Goal: Task Accomplishment & Management: Manage account settings

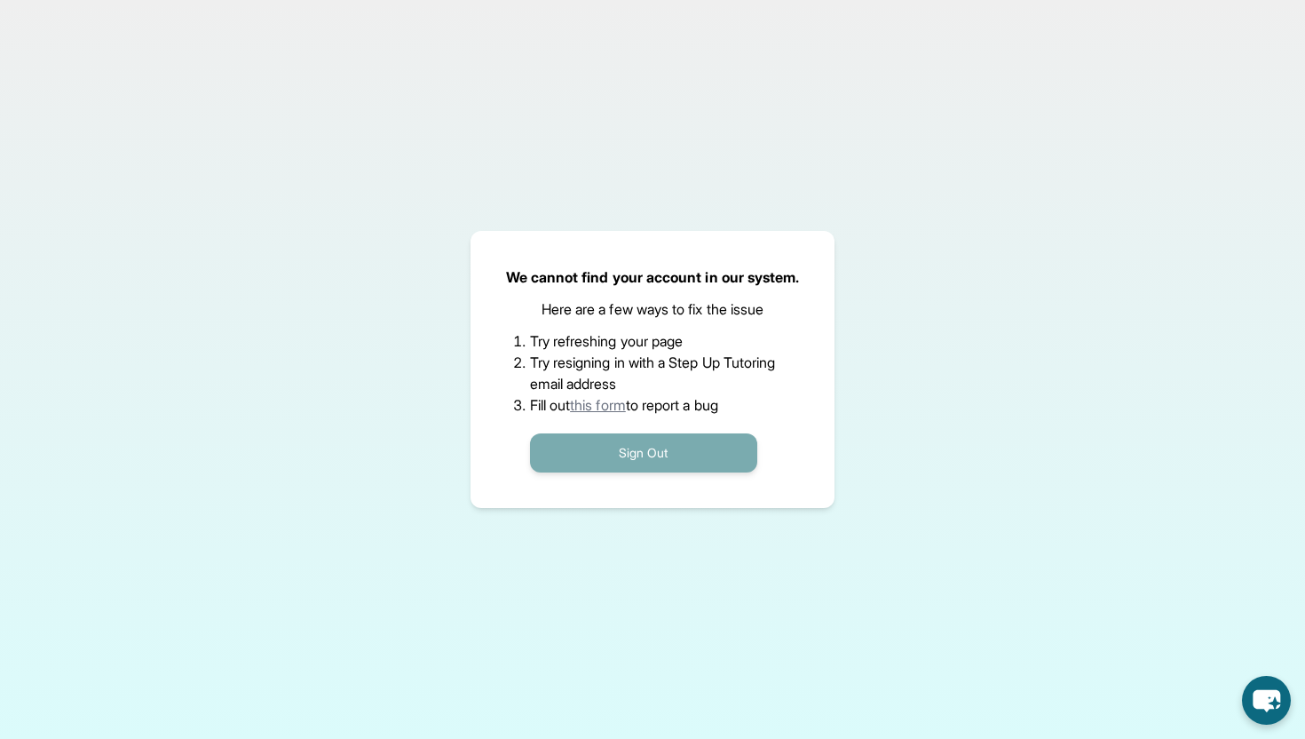
click at [652, 447] on button "Sign Out" at bounding box center [643, 452] width 227 height 39
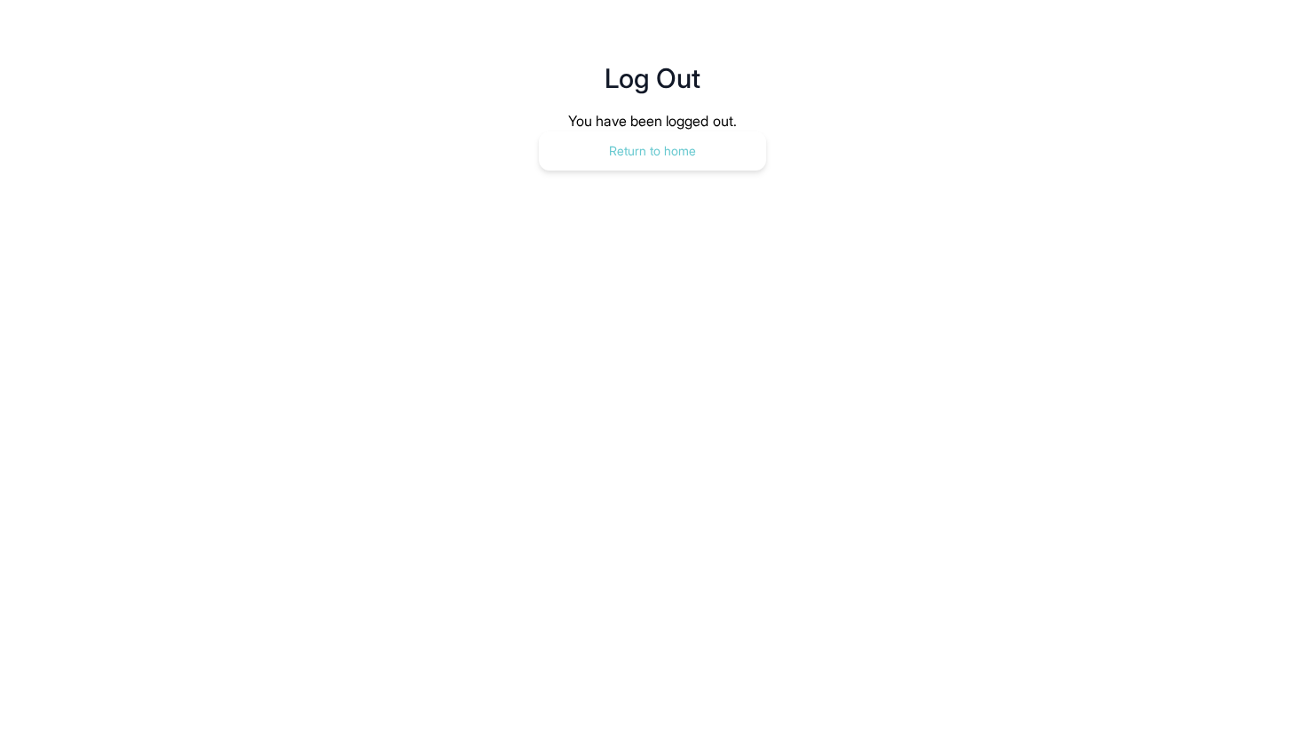
click at [678, 143] on button "Return to home" at bounding box center [652, 150] width 227 height 39
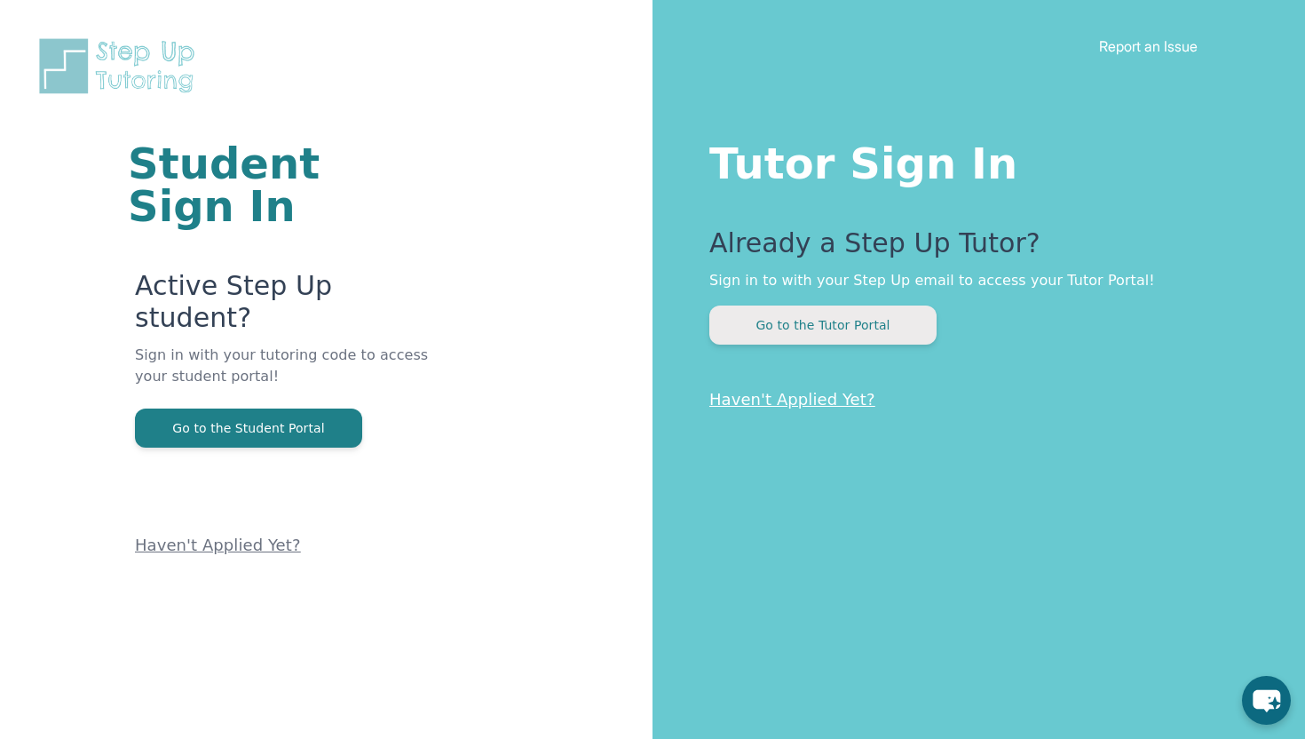
click at [783, 325] on button "Go to the Tutor Portal" at bounding box center [822, 324] width 227 height 39
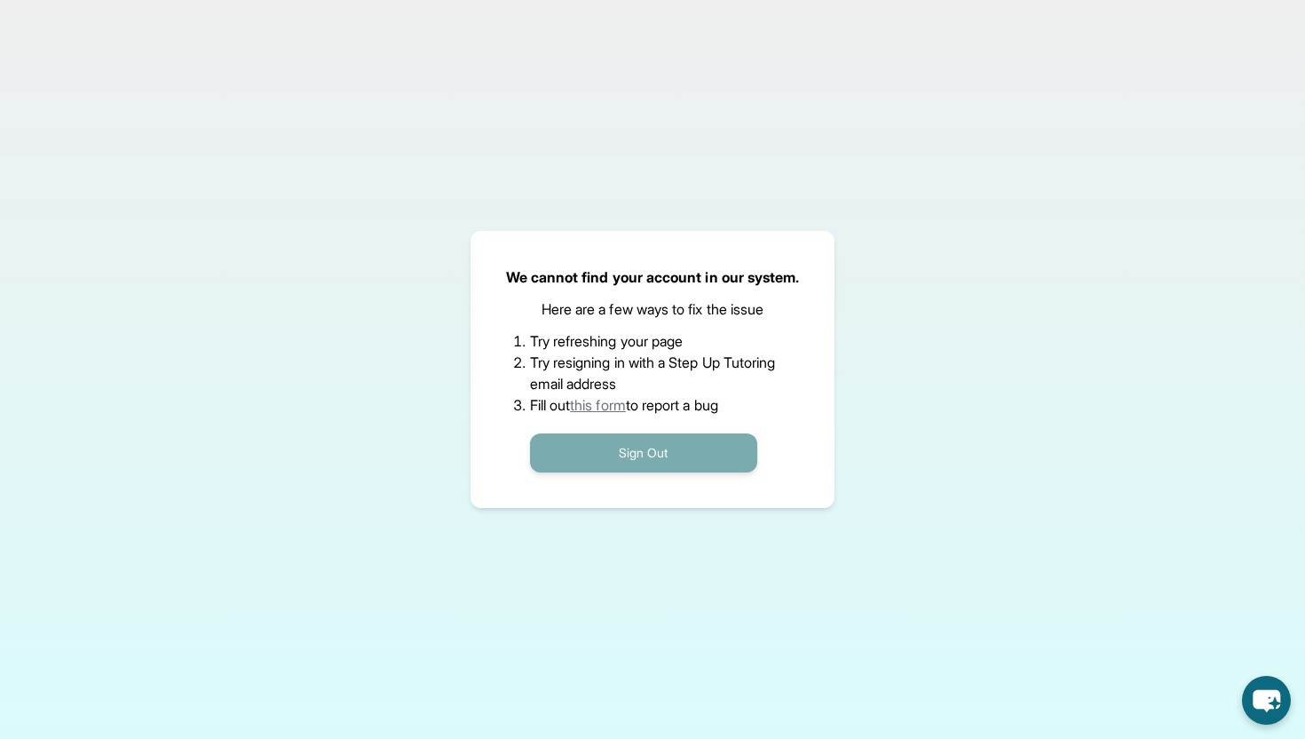
click at [652, 463] on button "Sign Out" at bounding box center [643, 452] width 227 height 39
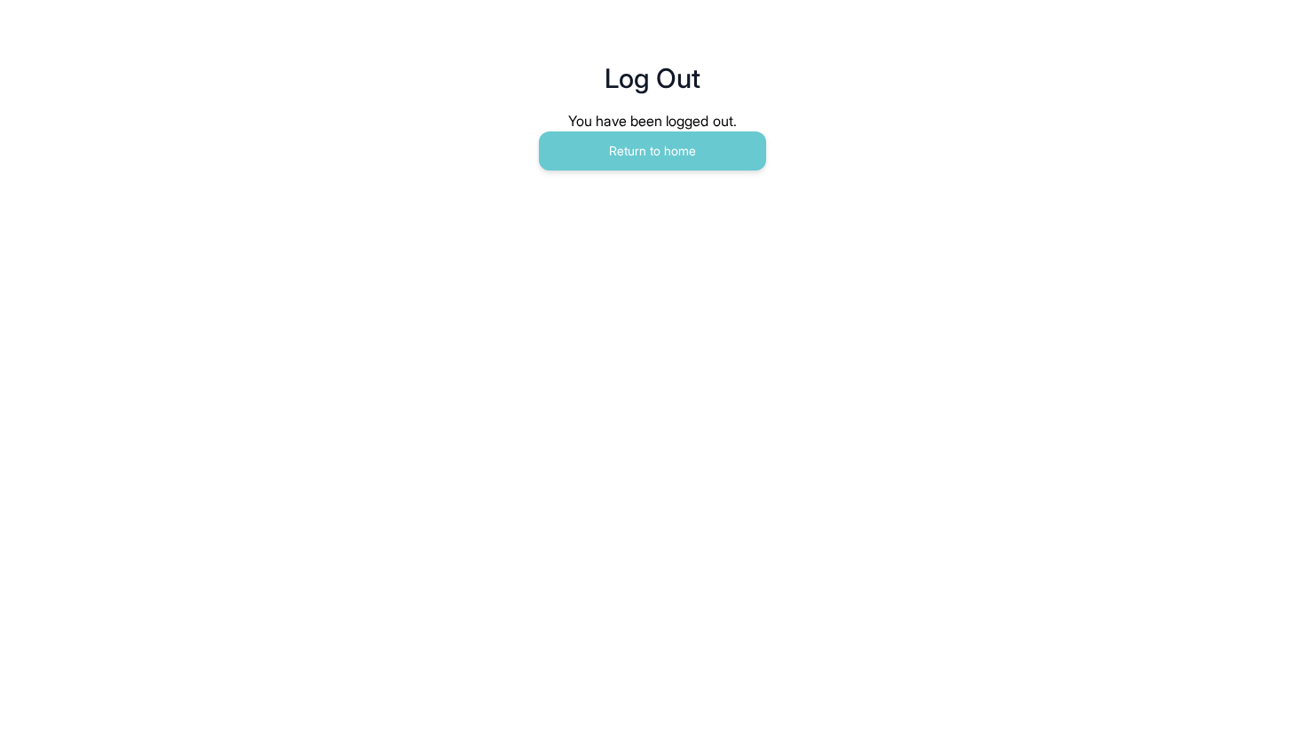
click at [720, 170] on main "Log Out You have been logged out. Return to home" at bounding box center [652, 97] width 909 height 195
click at [717, 159] on button "Return to home" at bounding box center [652, 150] width 227 height 39
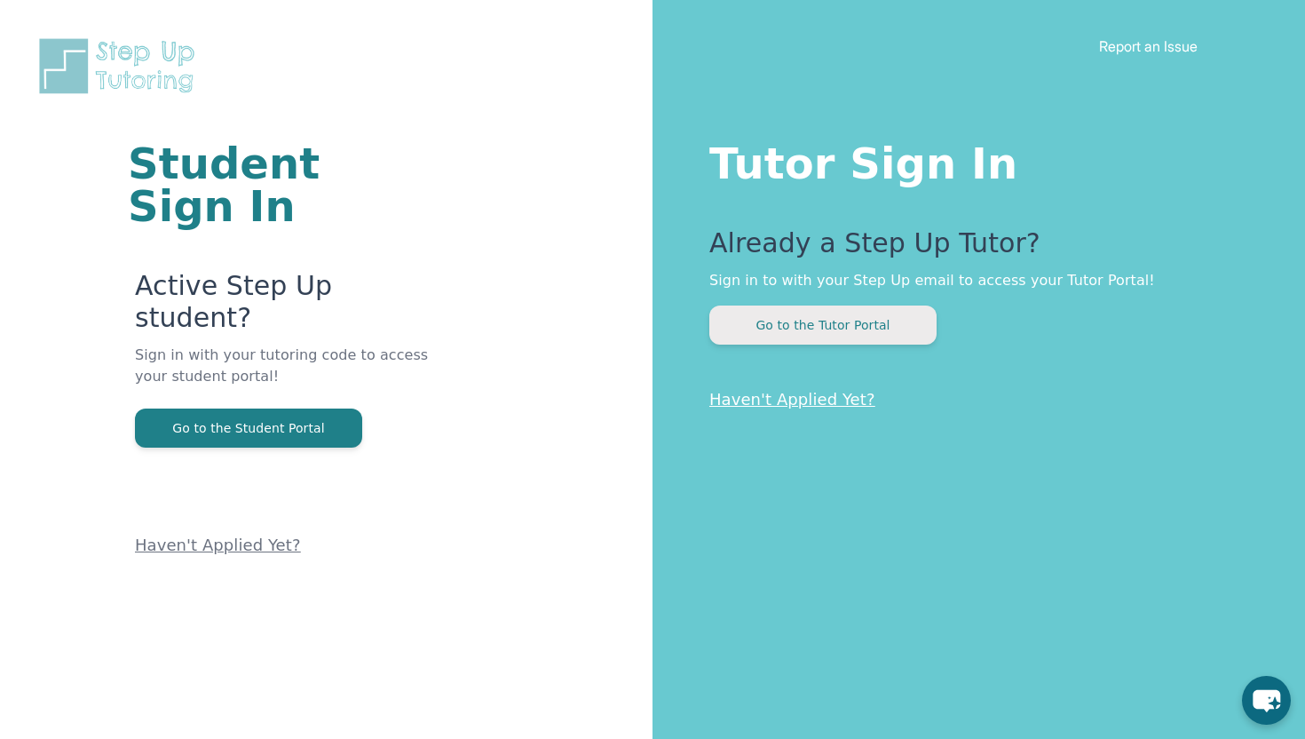
click at [778, 340] on button "Go to the Tutor Portal" at bounding box center [822, 324] width 227 height 39
